Goal: Transaction & Acquisition: Obtain resource

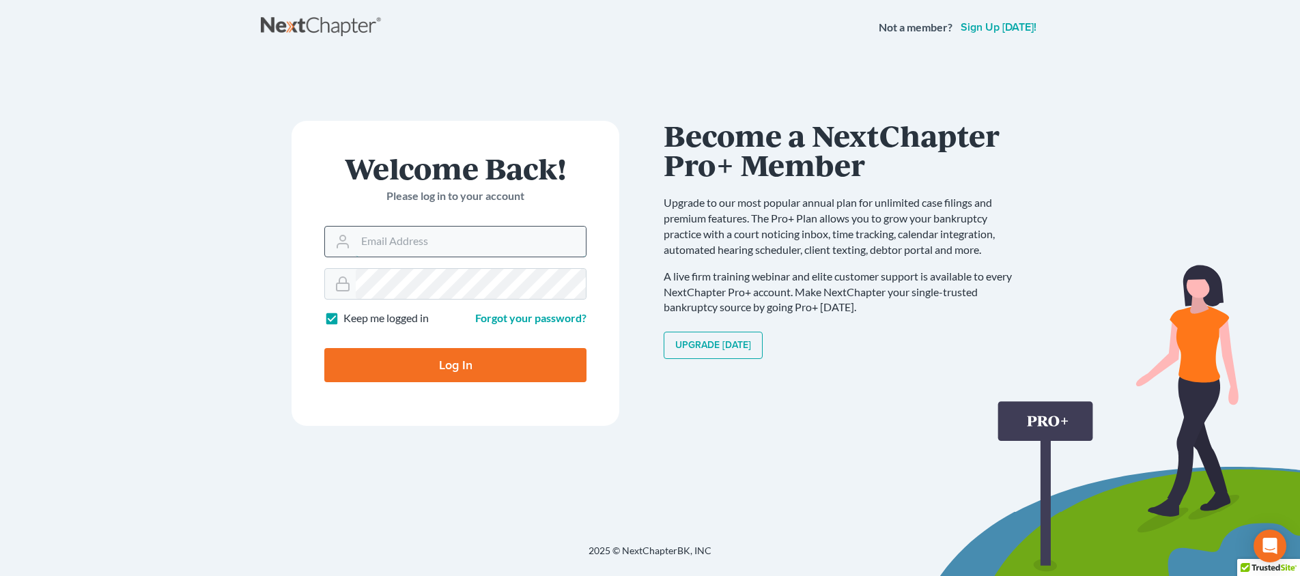
type input "[PERSON_NAME][EMAIL_ADDRESS][DOMAIN_NAME]"
click at [455, 364] on input "Log In" at bounding box center [455, 365] width 262 height 34
type input "Thinking..."
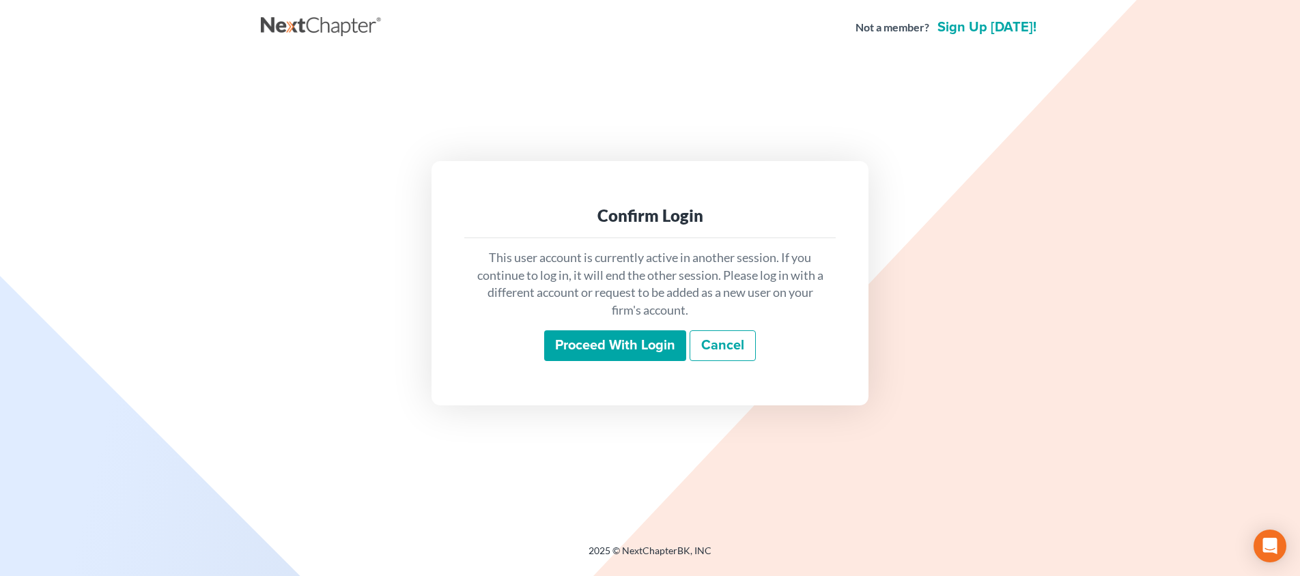
click at [599, 339] on input "Proceed with login" at bounding box center [615, 345] width 142 height 31
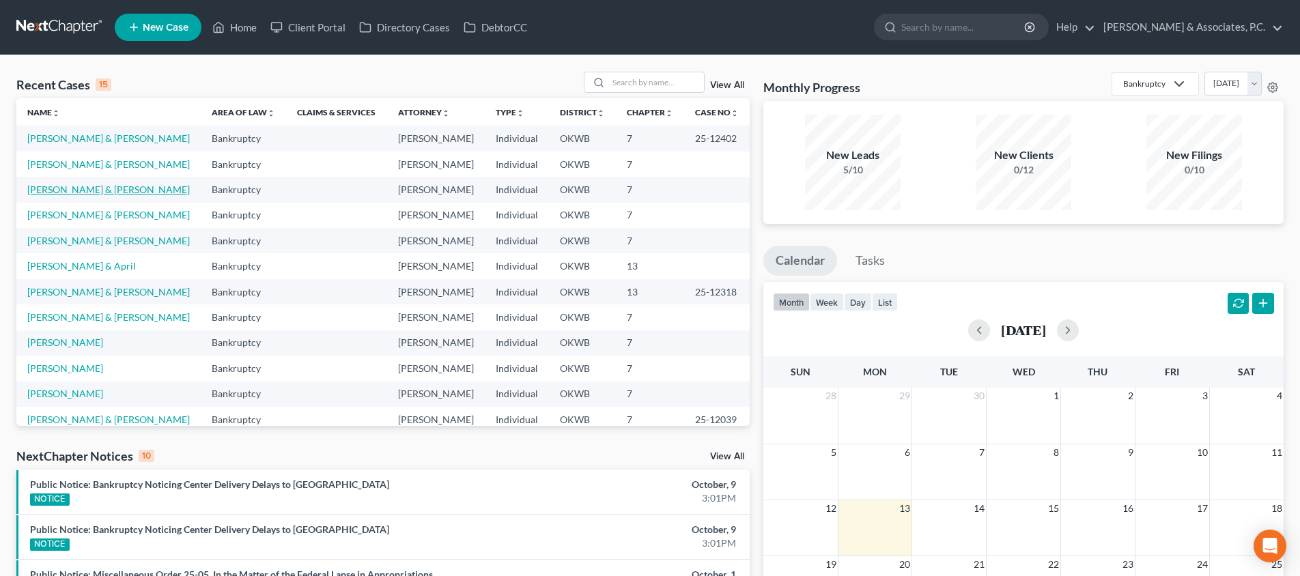
click at [69, 192] on link "[PERSON_NAME] & [PERSON_NAME]" at bounding box center [108, 190] width 162 height 12
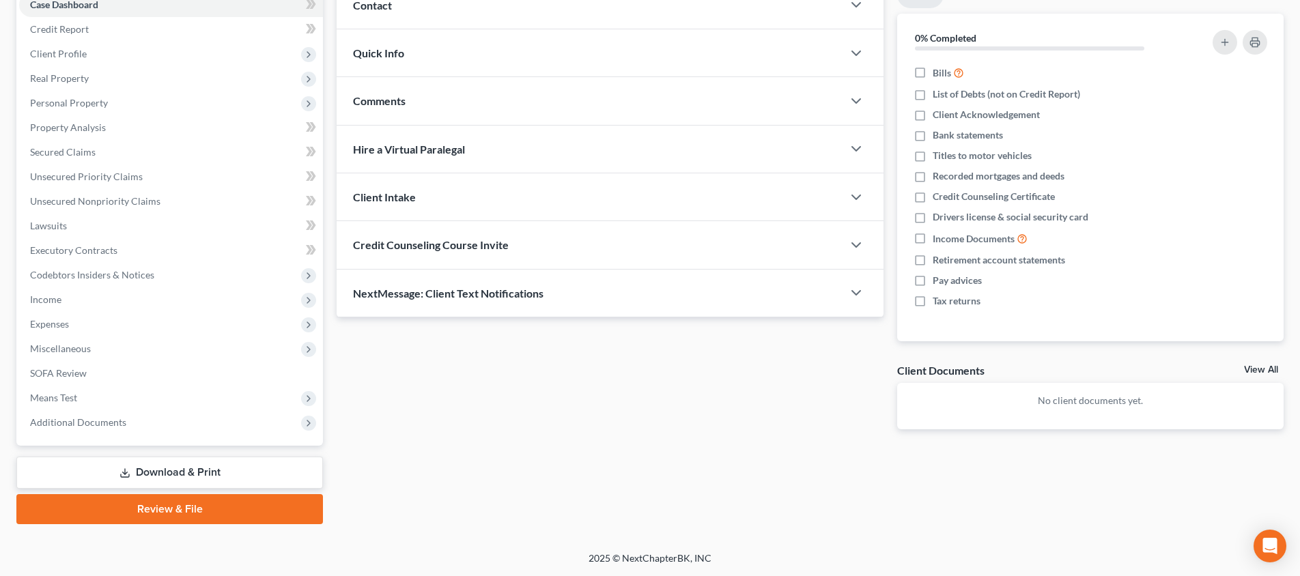
click at [224, 478] on link "Download & Print" at bounding box center [169, 473] width 306 height 32
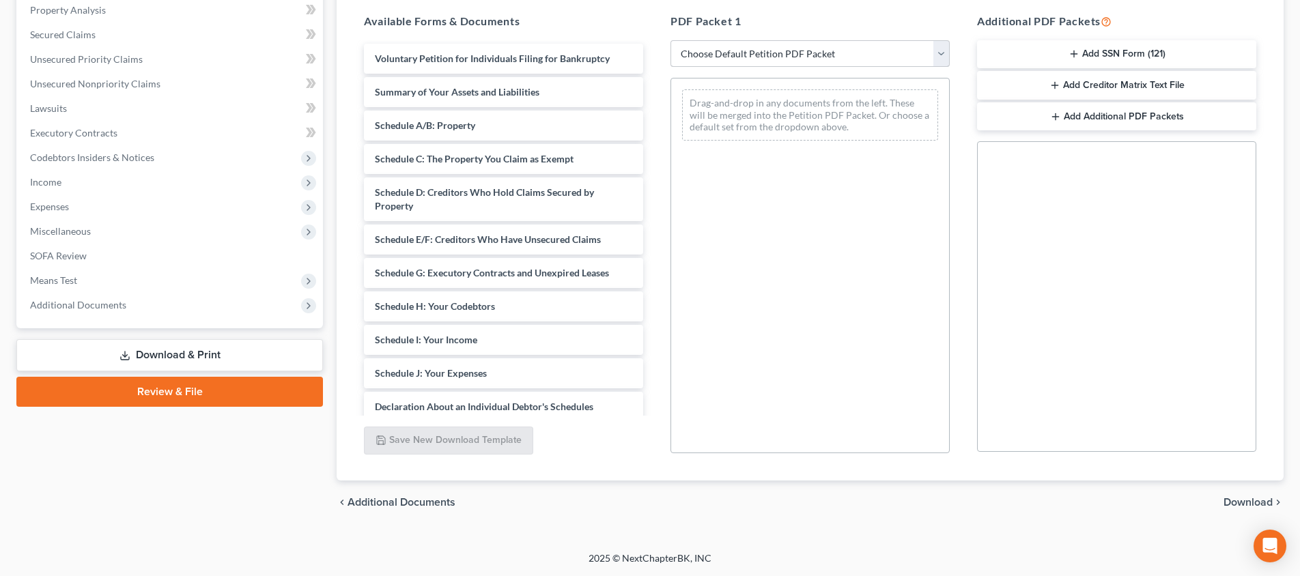
scroll to position [267, 0]
select select "0"
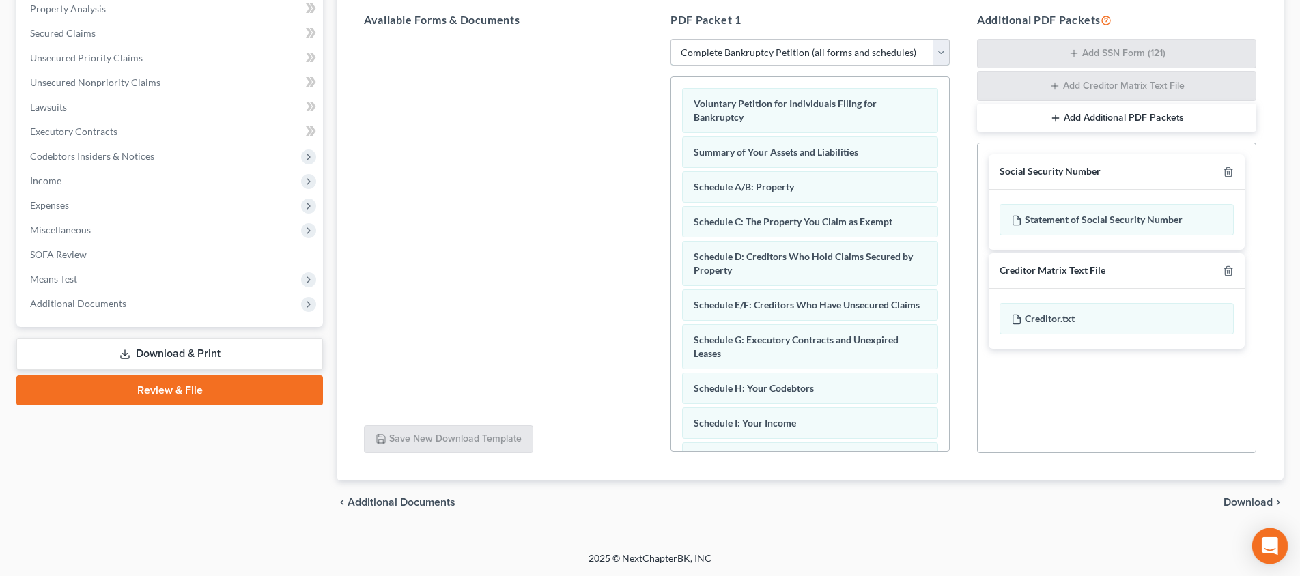
scroll to position [268, 0]
click at [1227, 505] on span "Download" at bounding box center [1247, 502] width 49 height 11
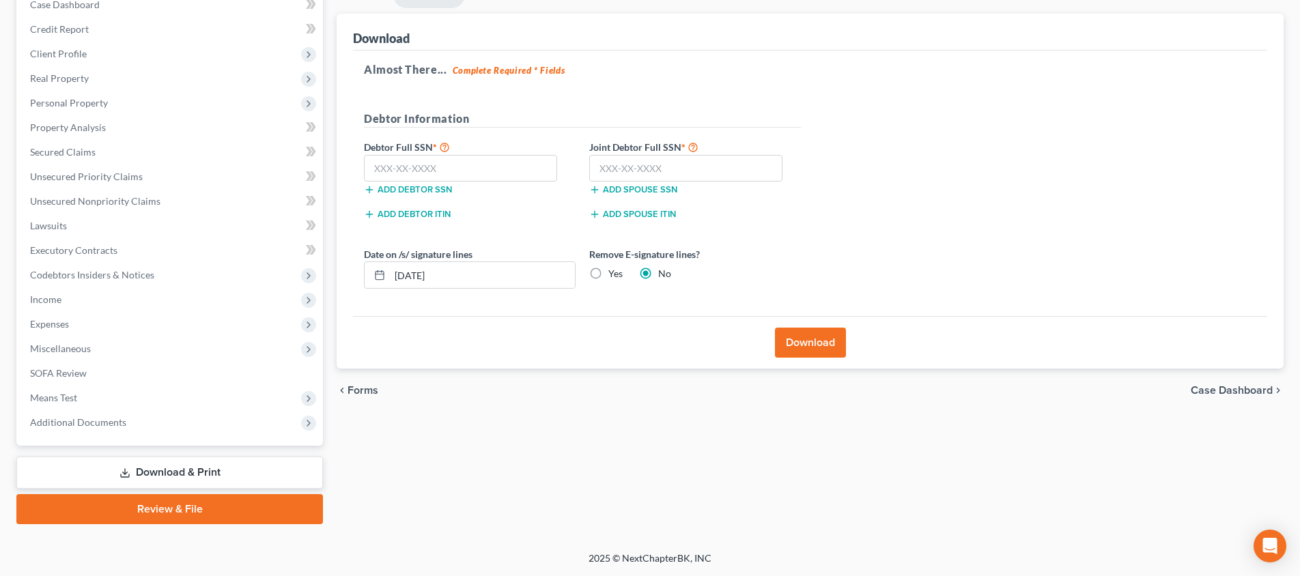
scroll to position [149, 0]
click at [468, 165] on input "text" at bounding box center [460, 168] width 193 height 27
type input "446-84-2104"
type input "441-82-3053"
click at [608, 274] on label "Yes" at bounding box center [615, 274] width 14 height 14
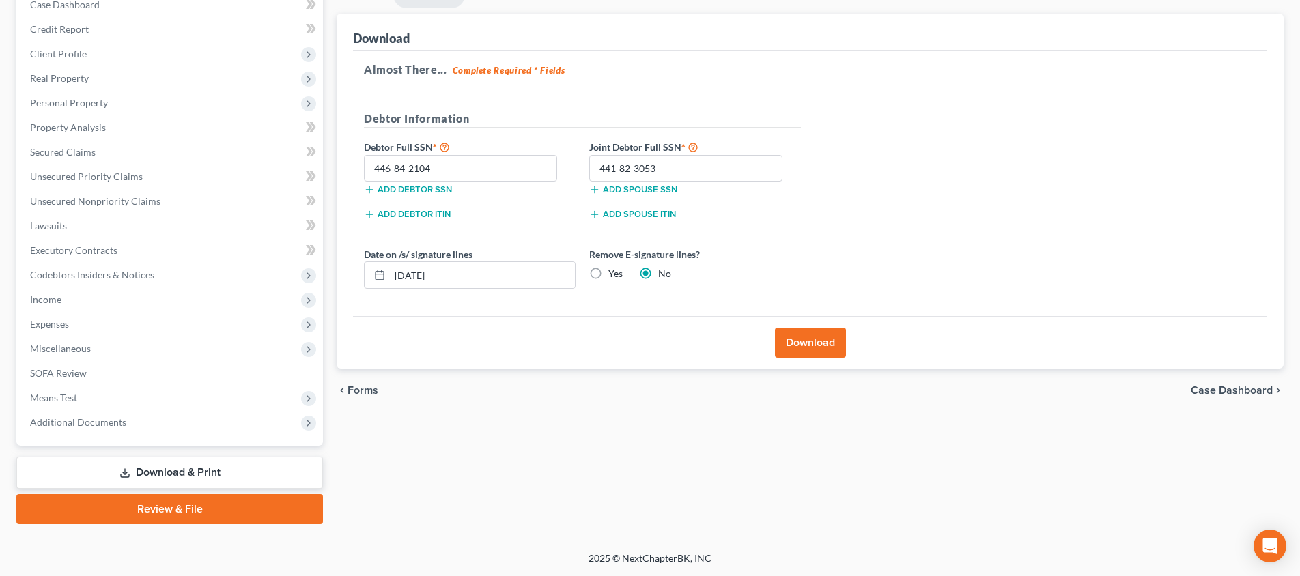
click at [614, 274] on input "Yes" at bounding box center [618, 271] width 9 height 9
radio input "true"
radio input "false"
click at [791, 339] on button "Download" at bounding box center [810, 343] width 71 height 30
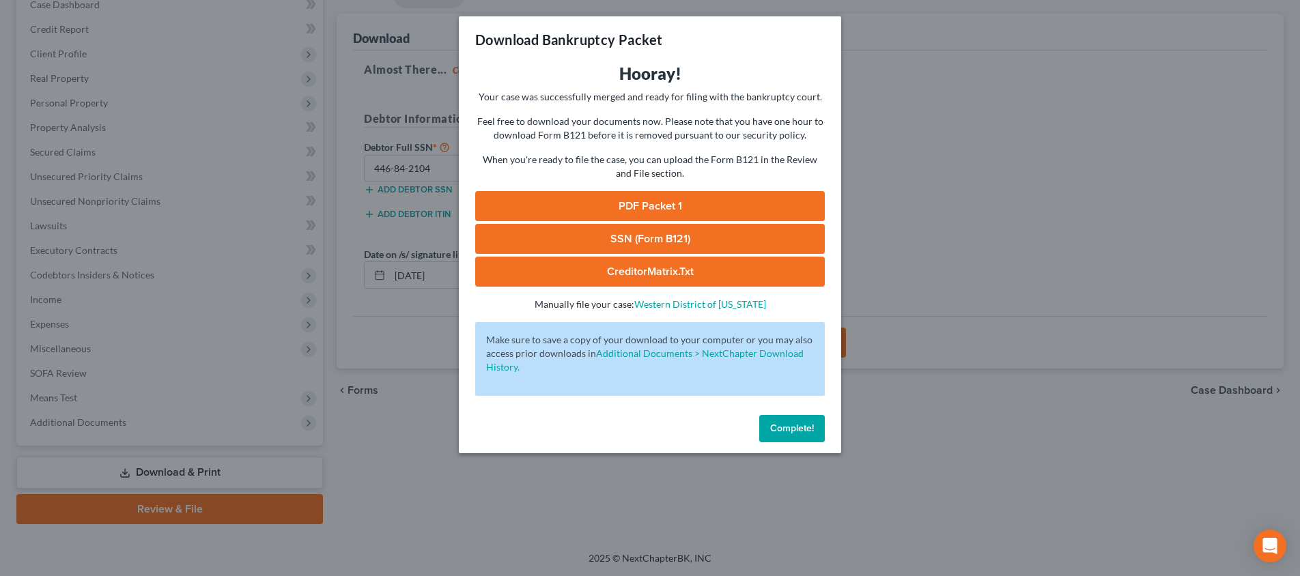
click at [633, 211] on link "PDF Packet 1" at bounding box center [649, 206] width 349 height 30
click at [583, 238] on link "SSN (Form B121)" at bounding box center [649, 239] width 349 height 30
click at [945, 334] on div "Download Bankruptcy Packet Hooray! Your case was successfully merged and ready …" at bounding box center [650, 288] width 1300 height 576
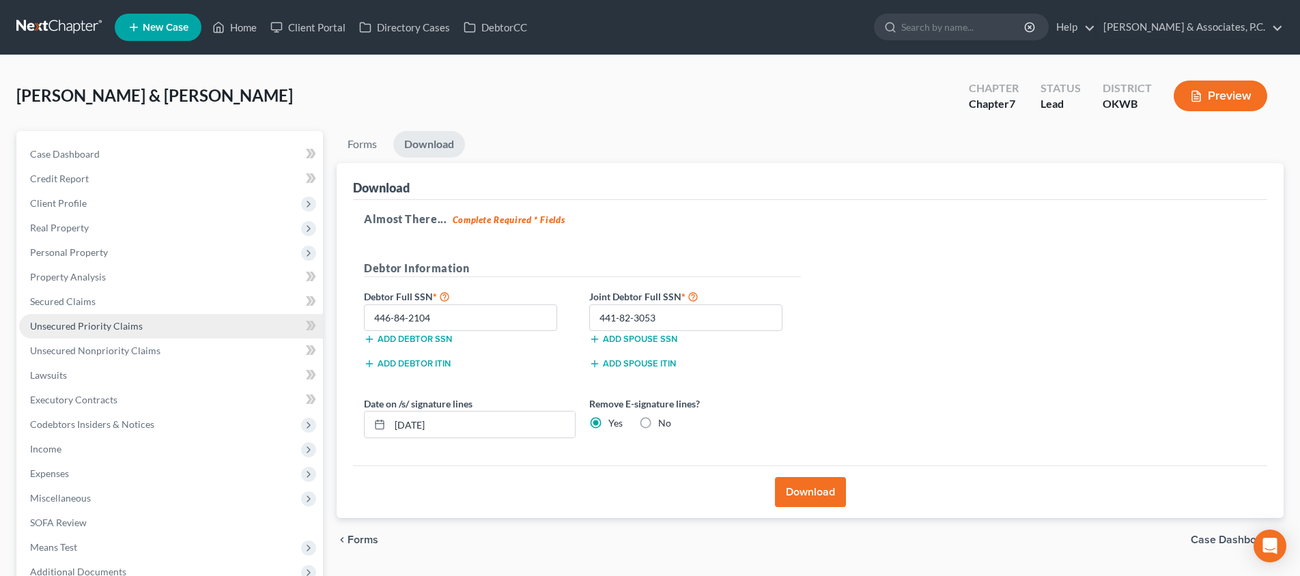
scroll to position [0, 0]
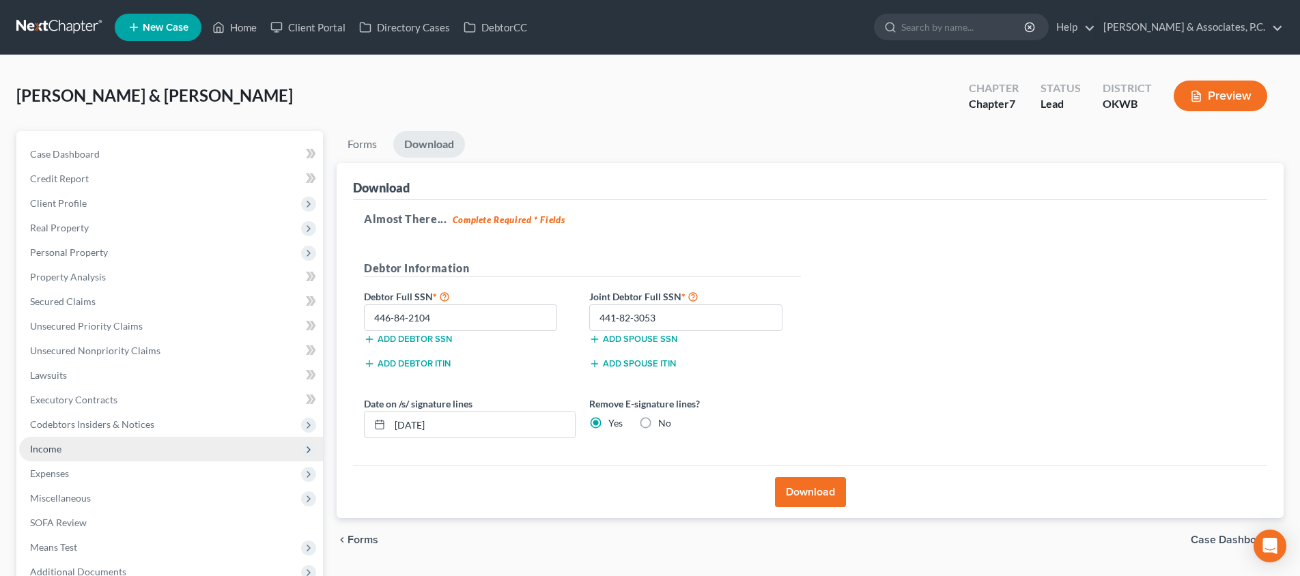
click at [115, 444] on span "Income" at bounding box center [171, 449] width 304 height 25
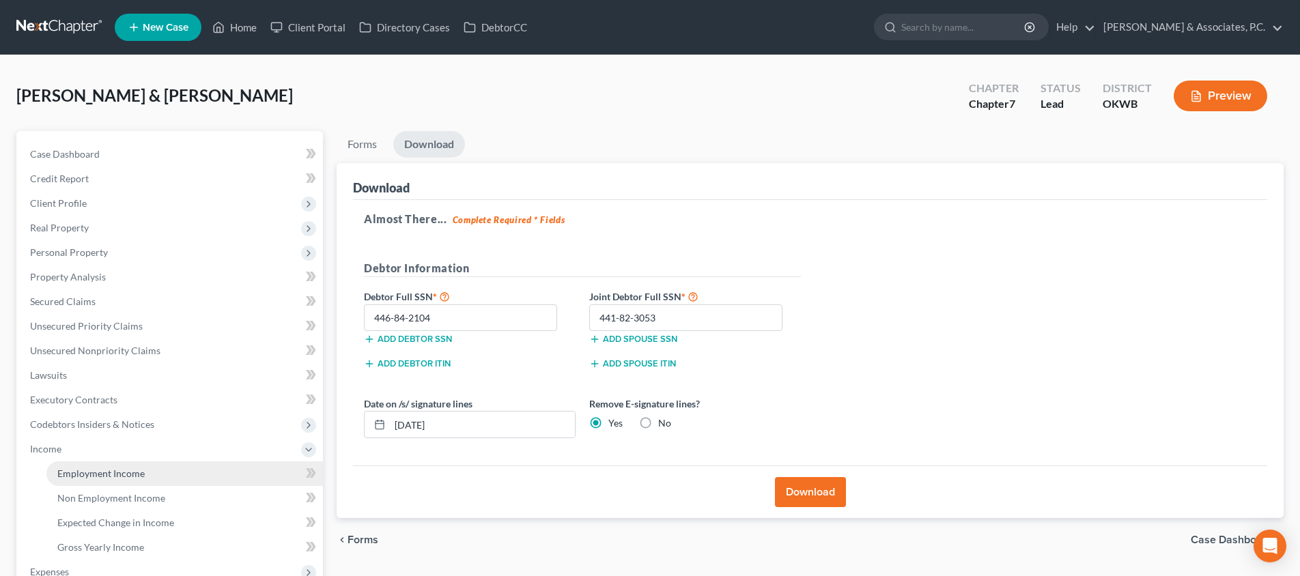
click at [167, 471] on link "Employment Income" at bounding box center [184, 473] width 276 height 25
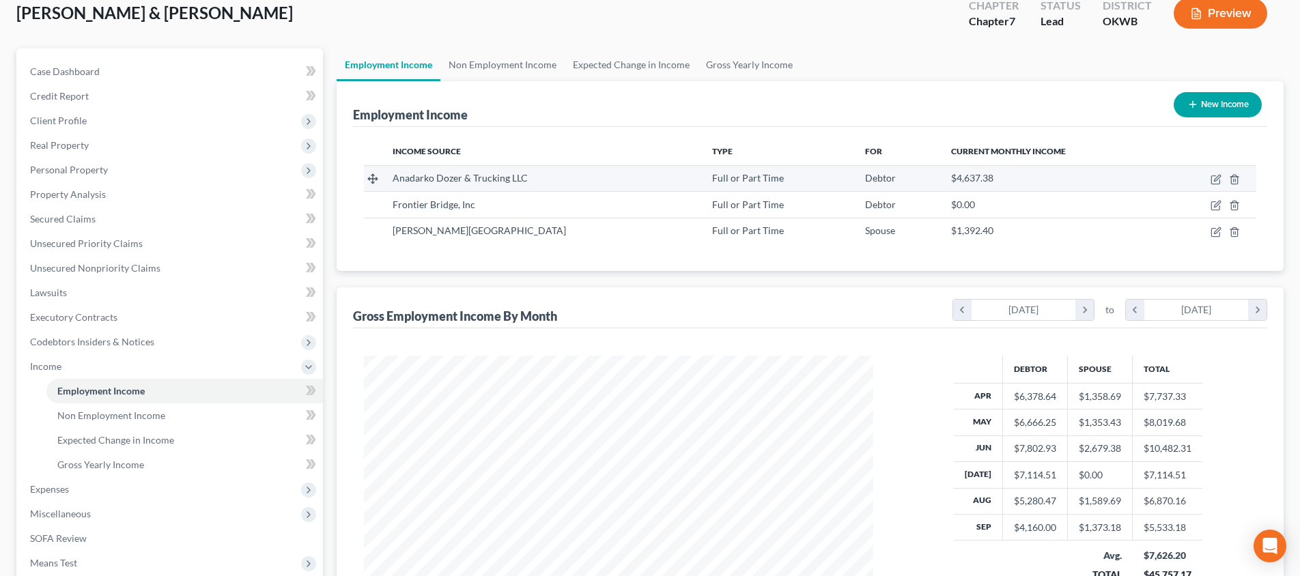
scroll to position [111, 0]
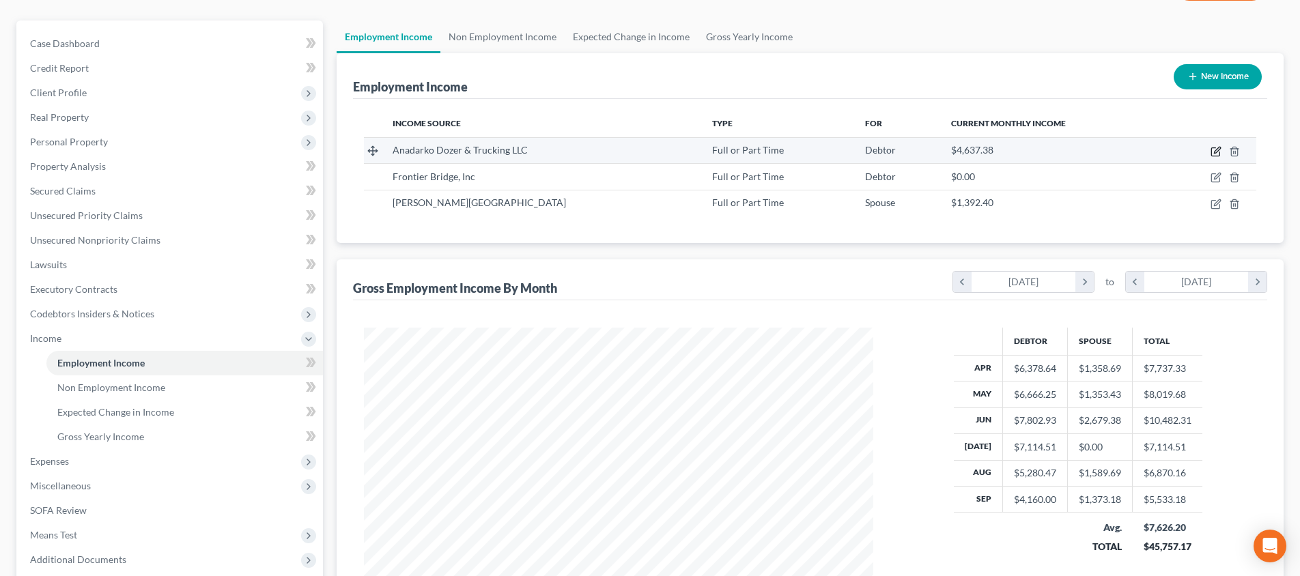
click at [1214, 148] on icon "button" at bounding box center [1215, 152] width 8 height 8
select select "0"
select select "37"
select select "2"
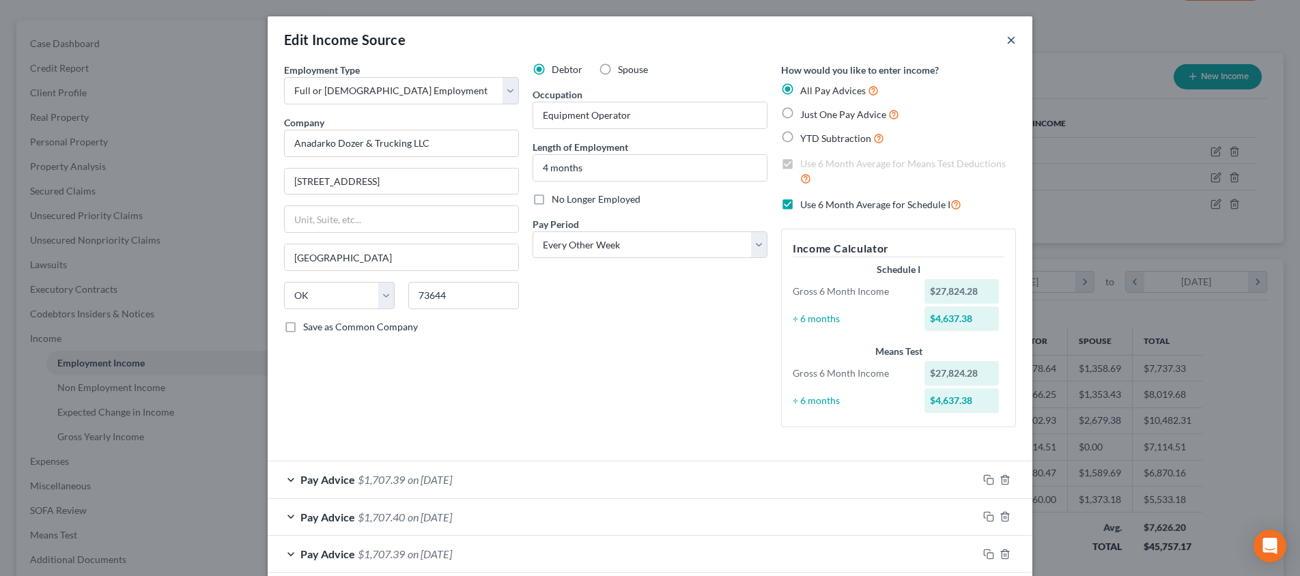
scroll to position [0, 0]
click at [1009, 36] on button "×" at bounding box center [1011, 39] width 10 height 16
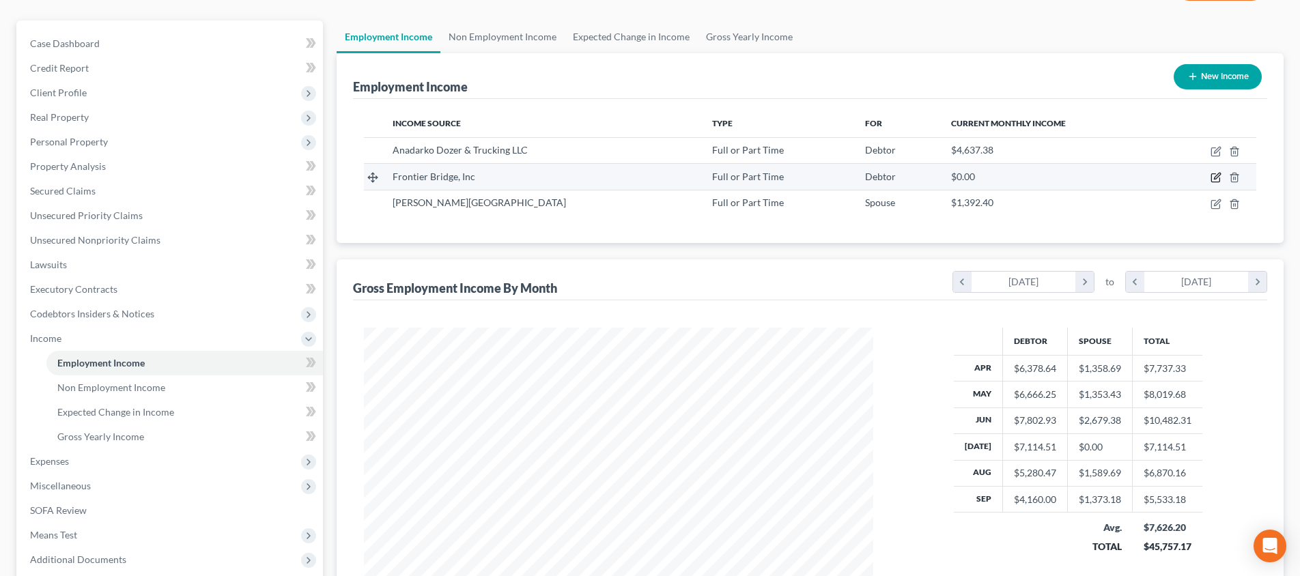
click at [1212, 175] on icon "button" at bounding box center [1215, 178] width 8 height 8
select select "0"
select select "37"
select select "3"
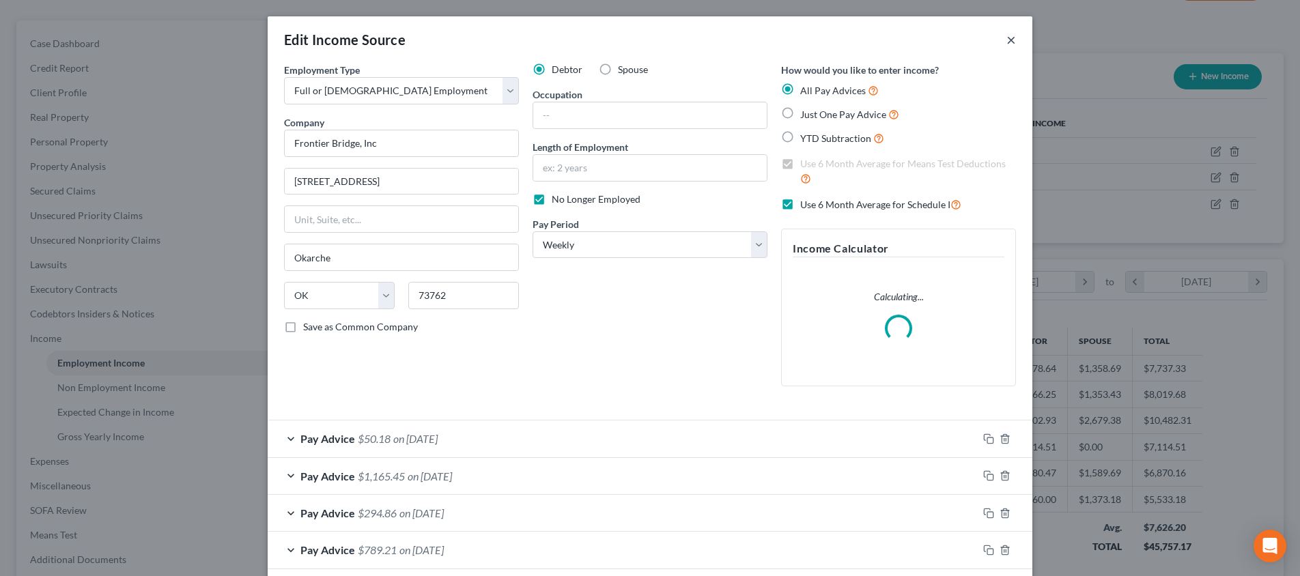
click at [1014, 43] on button "×" at bounding box center [1011, 39] width 10 height 16
